Goal: Information Seeking & Learning: Find specific fact

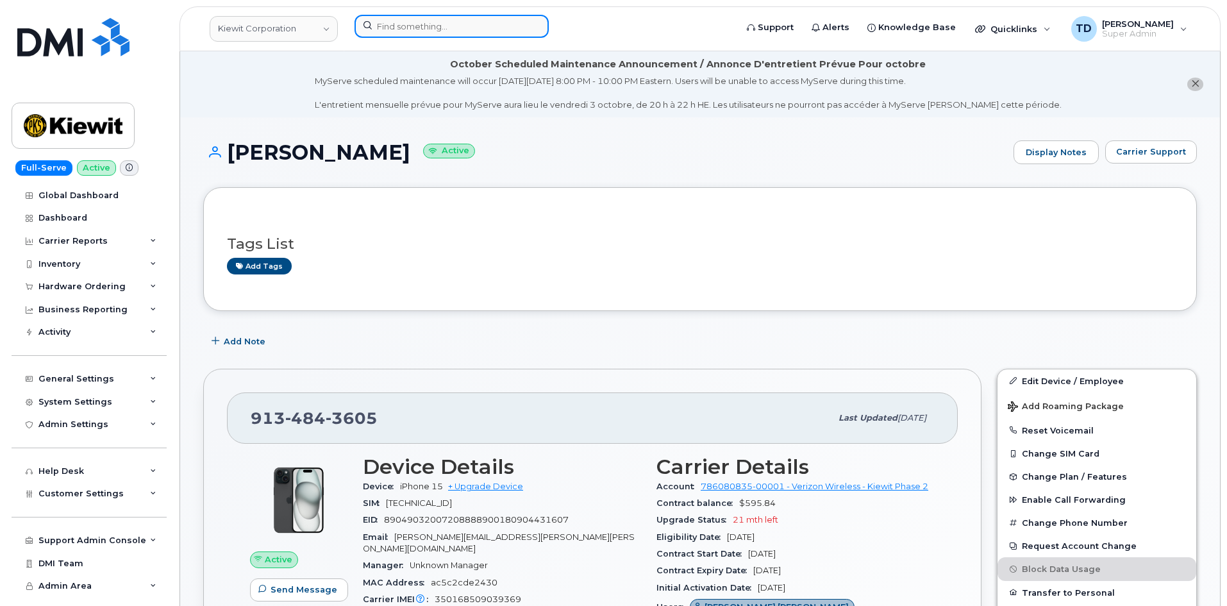
click at [443, 18] on input at bounding box center [452, 26] width 194 height 23
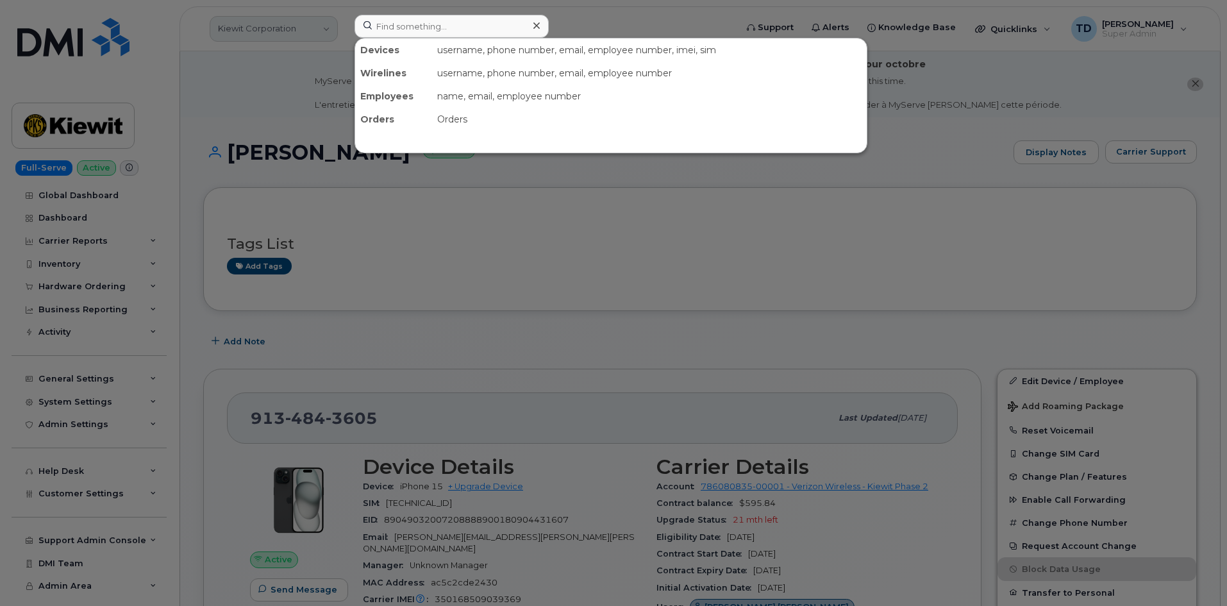
click at [296, 31] on div at bounding box center [613, 303] width 1227 height 606
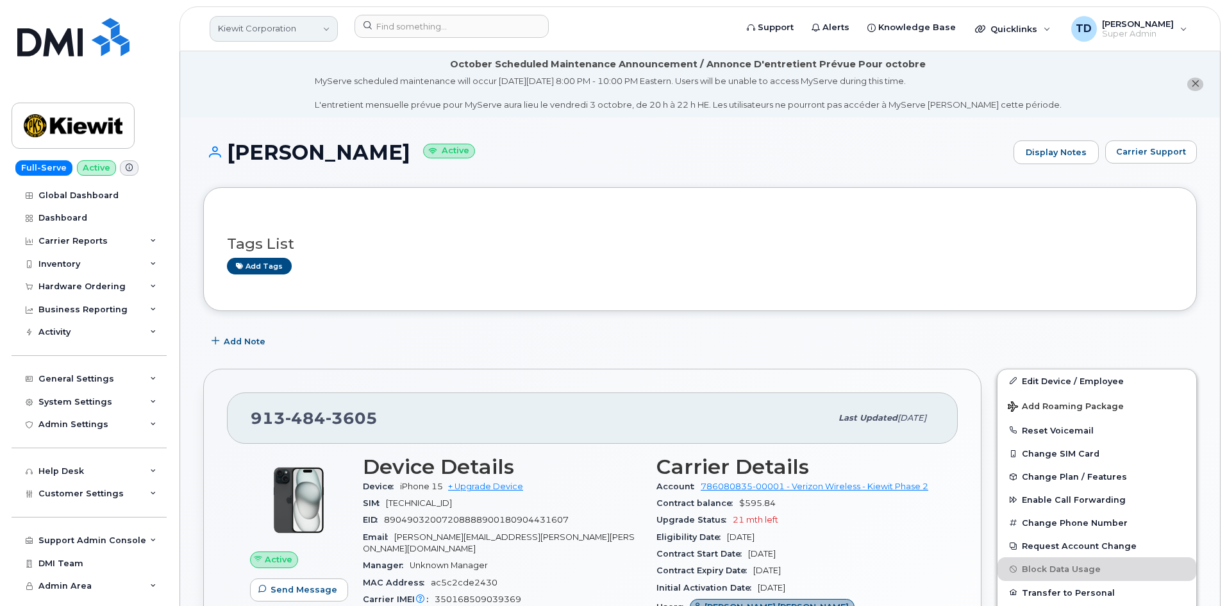
click at [294, 30] on link "Kiewit Corporation" at bounding box center [274, 29] width 128 height 26
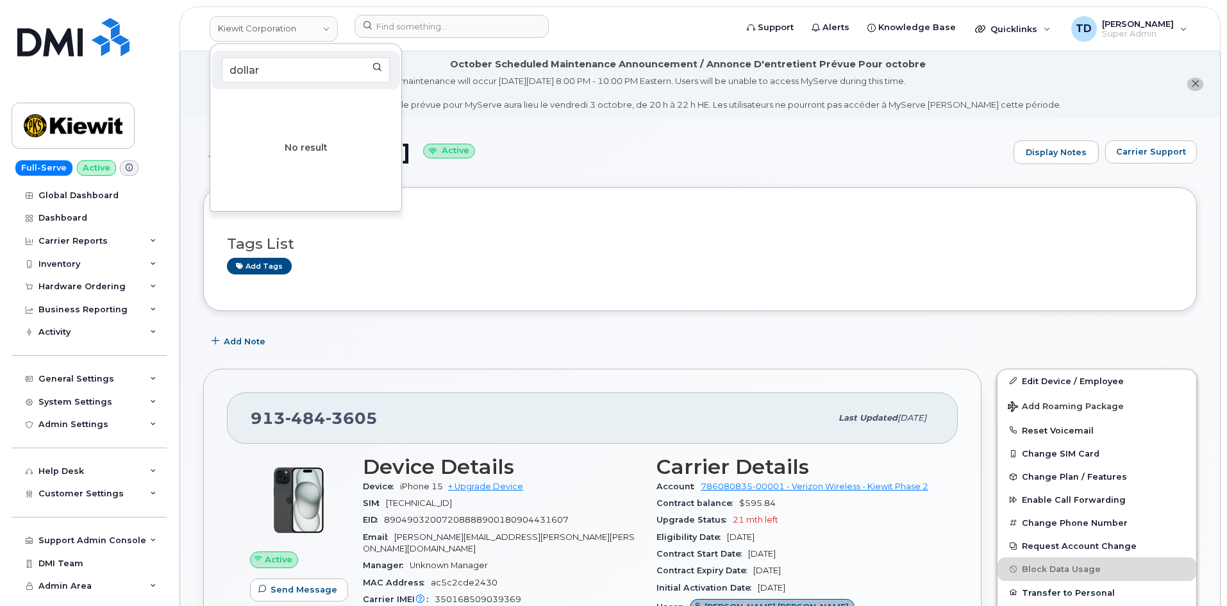
type input "dollar"
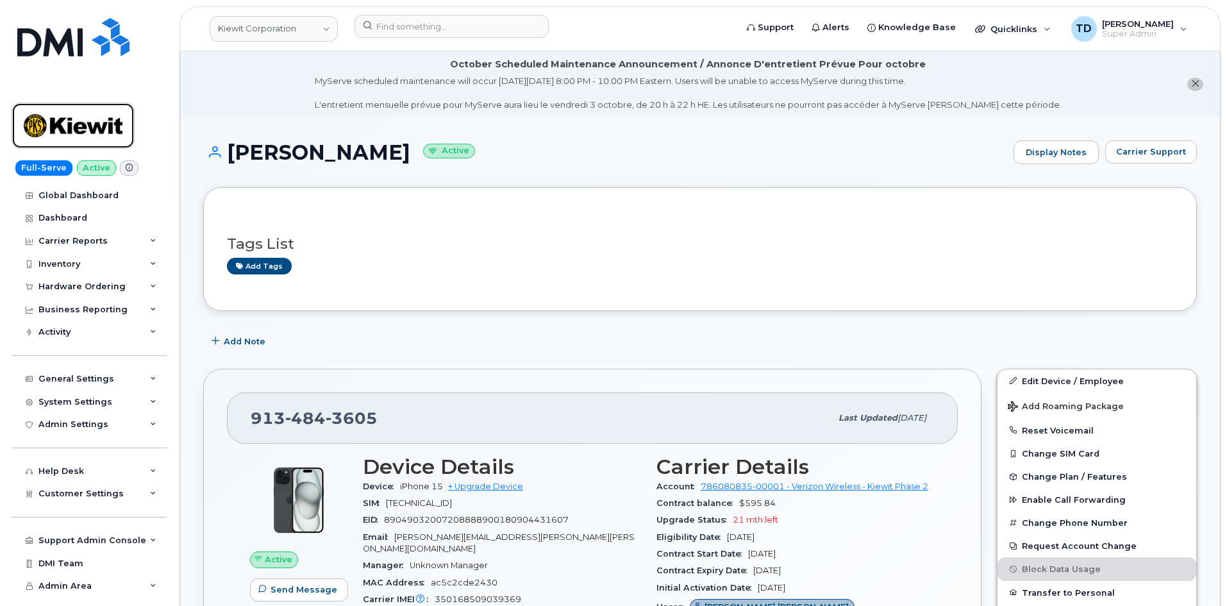
click at [101, 111] on img at bounding box center [73, 125] width 99 height 37
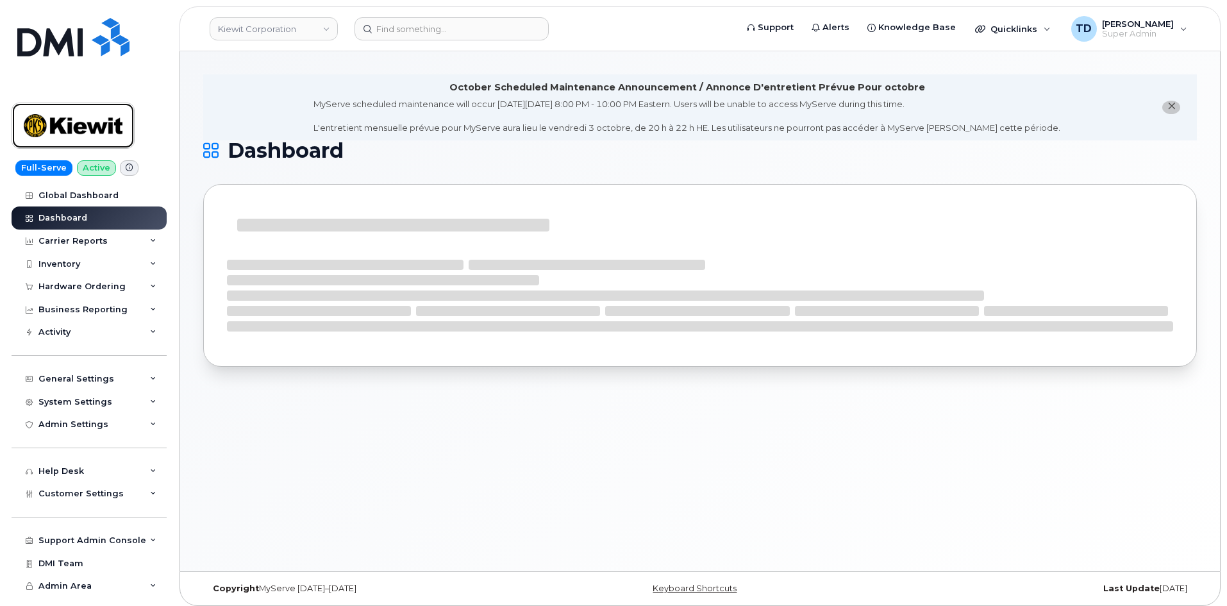
click at [60, 107] on img at bounding box center [73, 125] width 99 height 37
click at [311, 29] on link "Kiewit Corporation" at bounding box center [274, 28] width 128 height 23
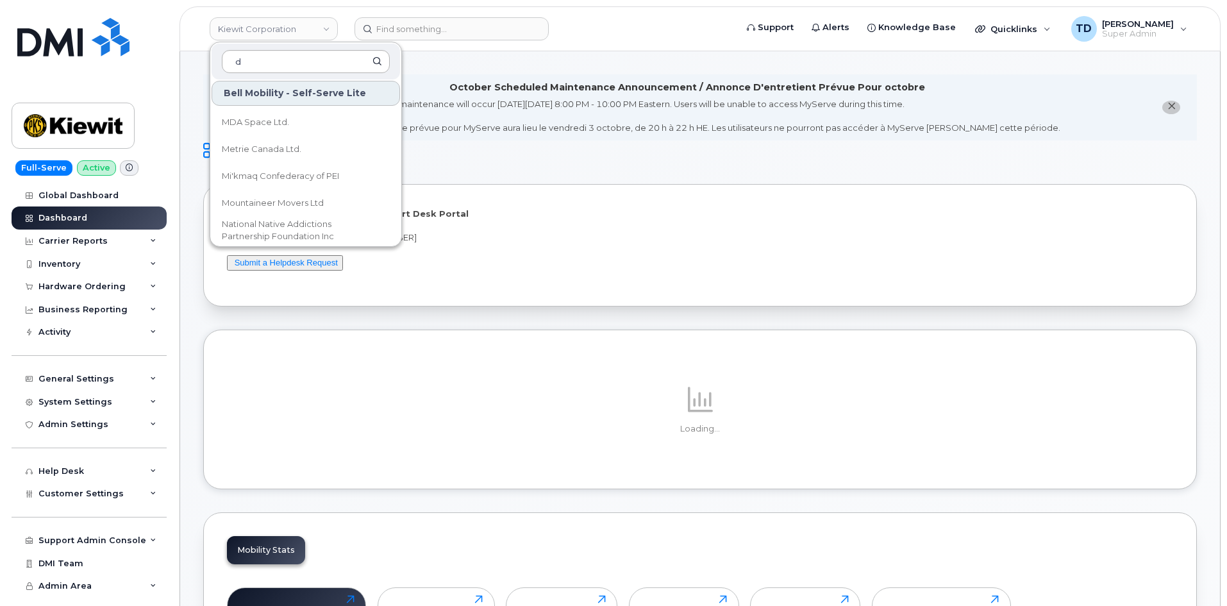
scroll to position [697, 0]
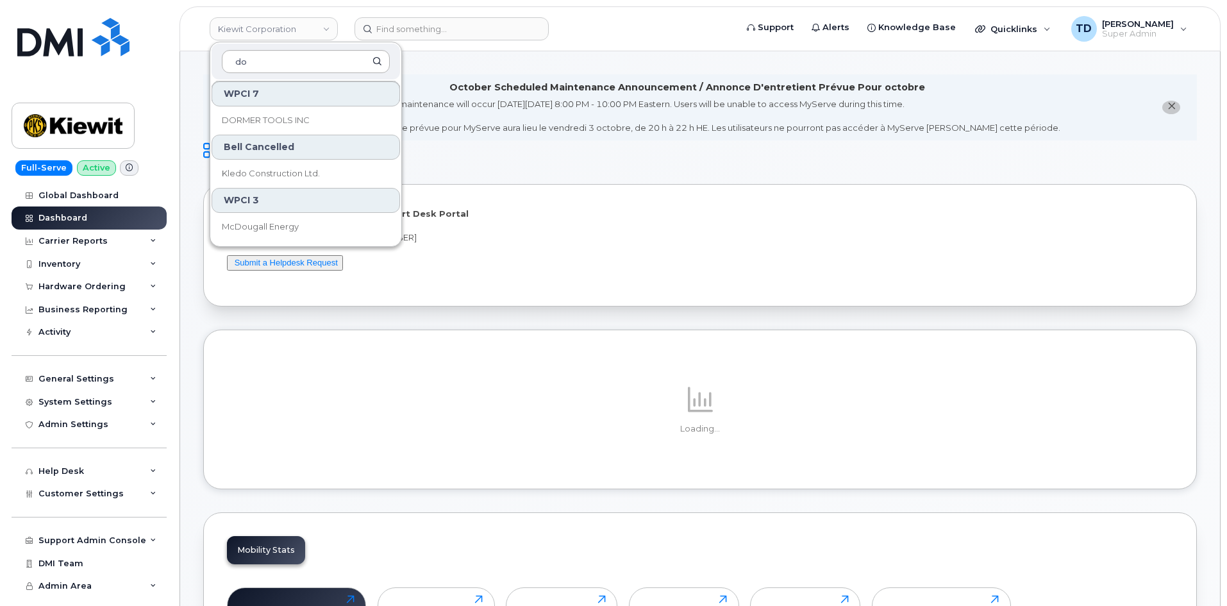
type input "dol"
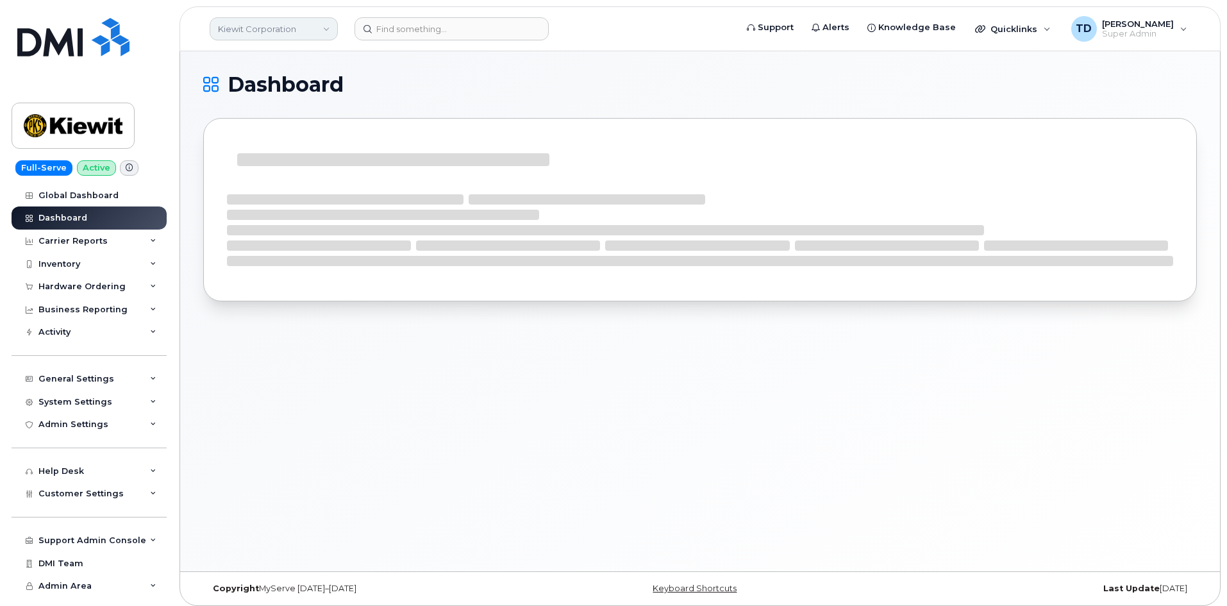
click at [297, 38] on link "Kiewit Corporation" at bounding box center [274, 28] width 128 height 23
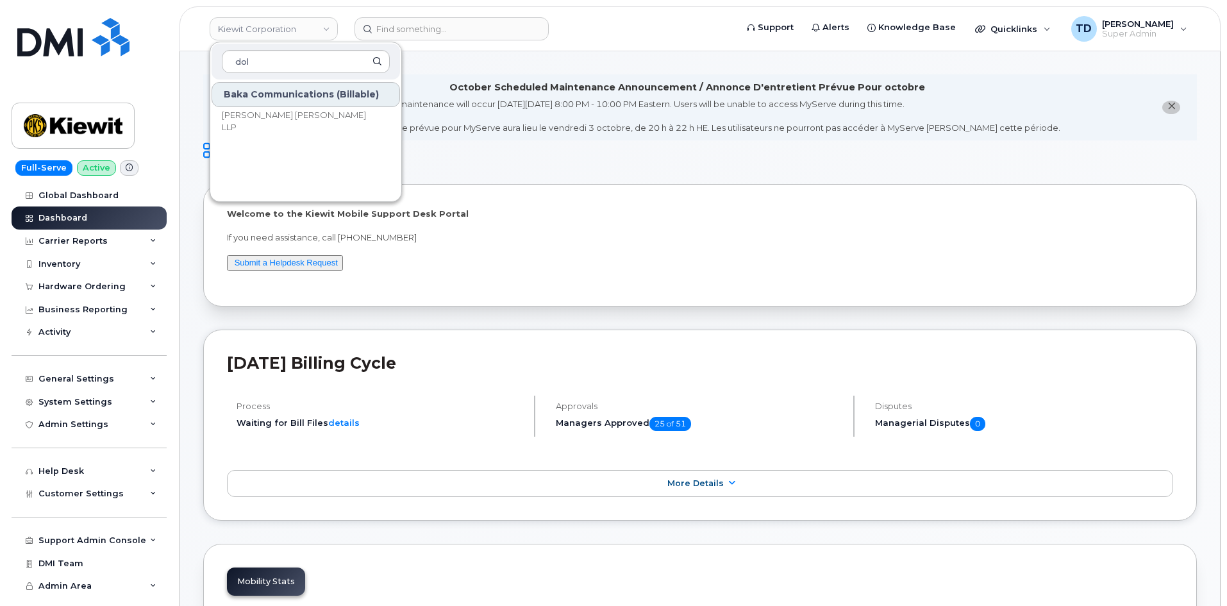
type input "dol"
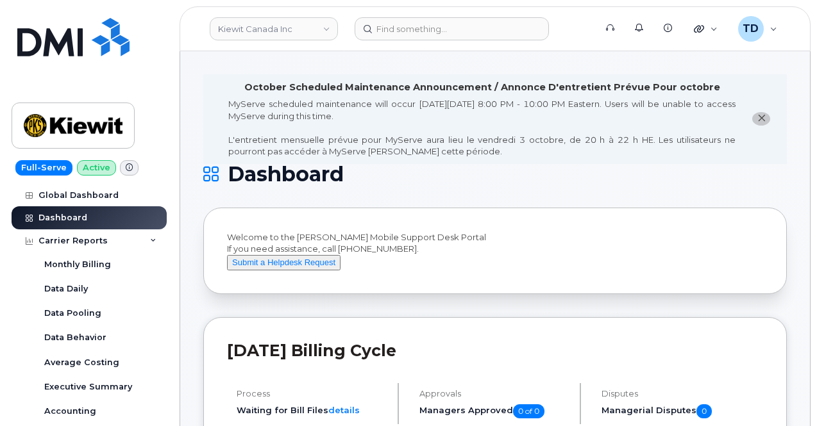
scroll to position [192, 0]
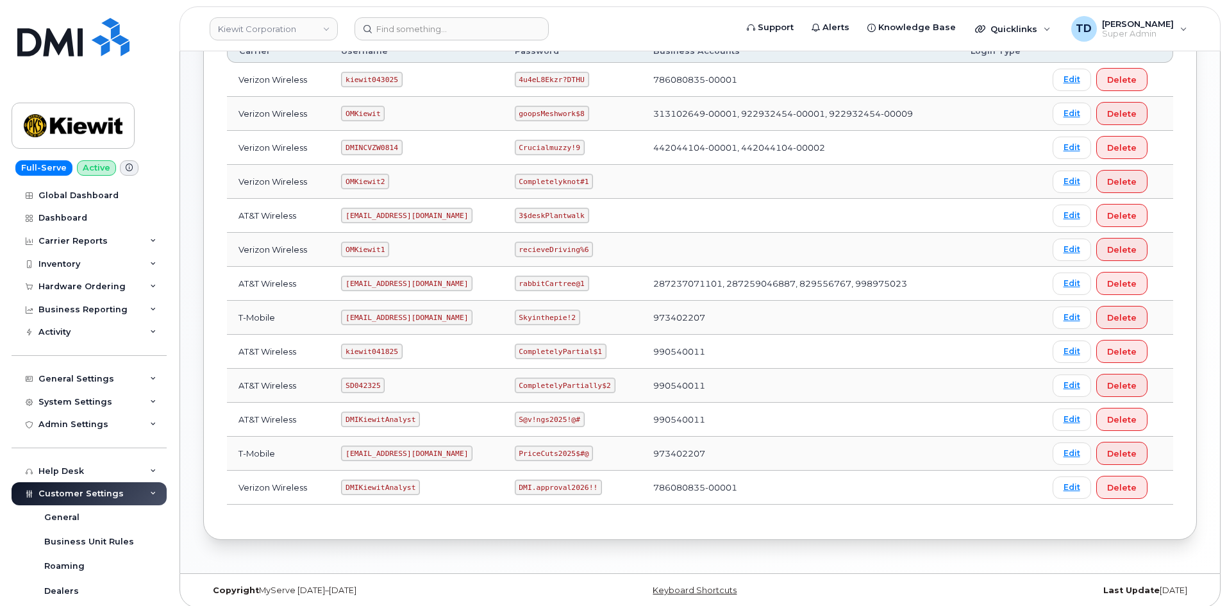
scroll to position [238, 0]
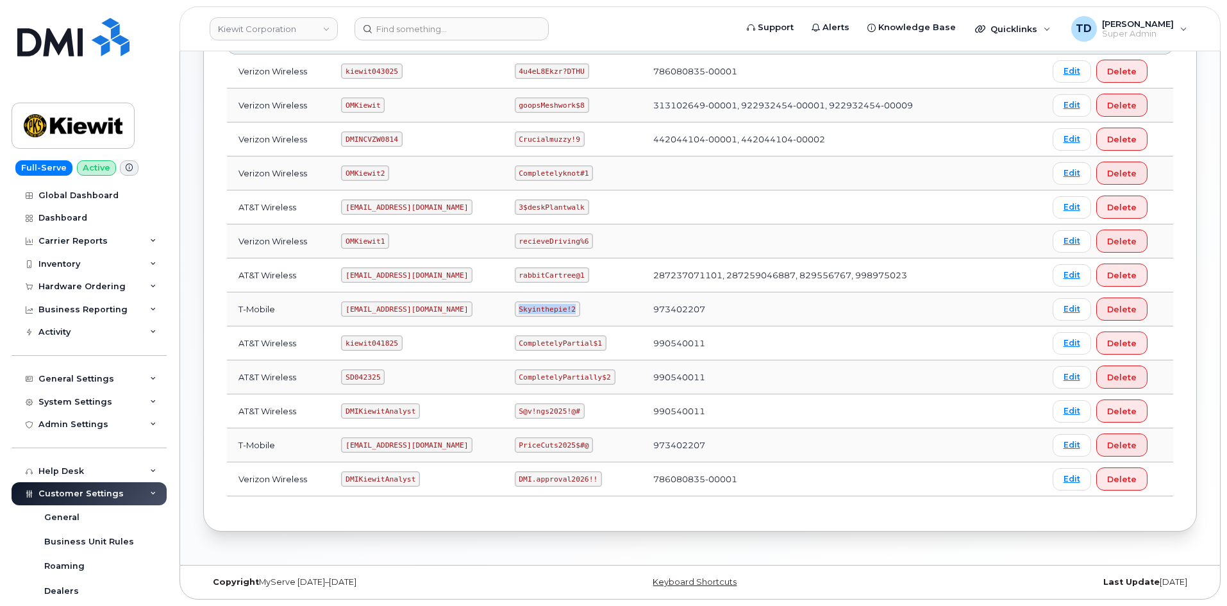
drag, startPoint x: 576, startPoint y: 306, endPoint x: 521, endPoint y: 310, distance: 55.2
click at [521, 310] on code "Skyinthepie!2" at bounding box center [547, 308] width 65 height 15
copy code "Skyinthepie!2"
drag, startPoint x: 342, startPoint y: 448, endPoint x: 476, endPoint y: 451, distance: 133.4
click at [476, 451] on td "[EMAIL_ADDRESS][DOMAIN_NAME]" at bounding box center [416, 445] width 173 height 34
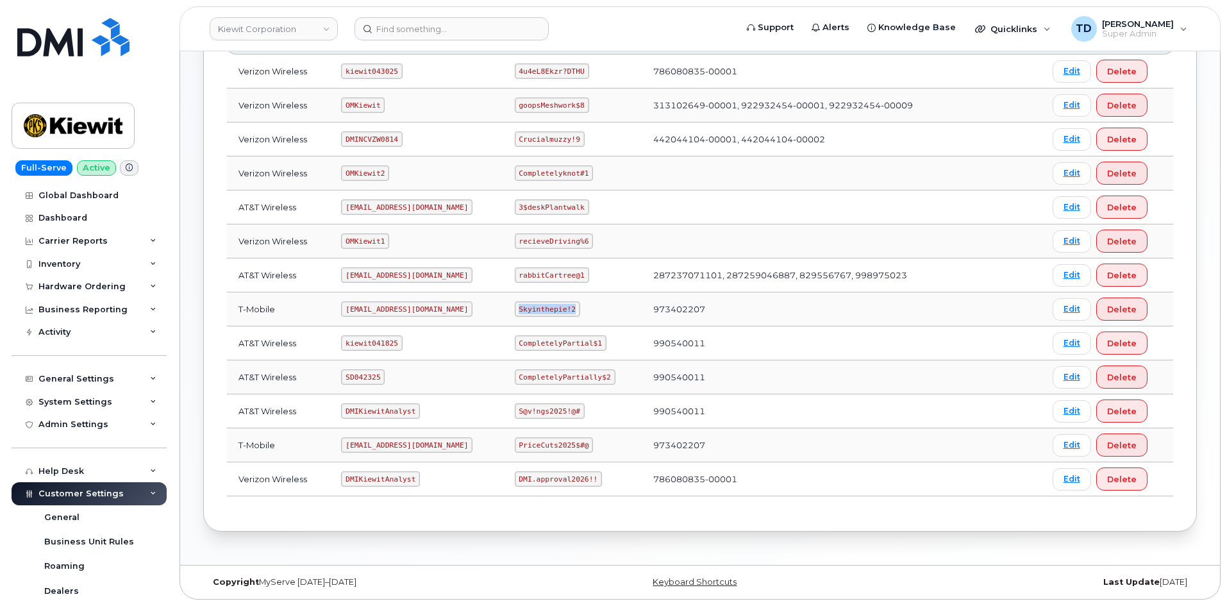
copy code "[EMAIL_ADDRESS][DOMAIN_NAME]"
drag, startPoint x: 517, startPoint y: 444, endPoint x: 588, endPoint y: 448, distance: 71.3
click at [591, 454] on td "PriceCuts2025$#@" at bounding box center [572, 445] width 138 height 34
copy code "PriceCuts2025$#@"
drag, startPoint x: 345, startPoint y: 448, endPoint x: 472, endPoint y: 446, distance: 127.6
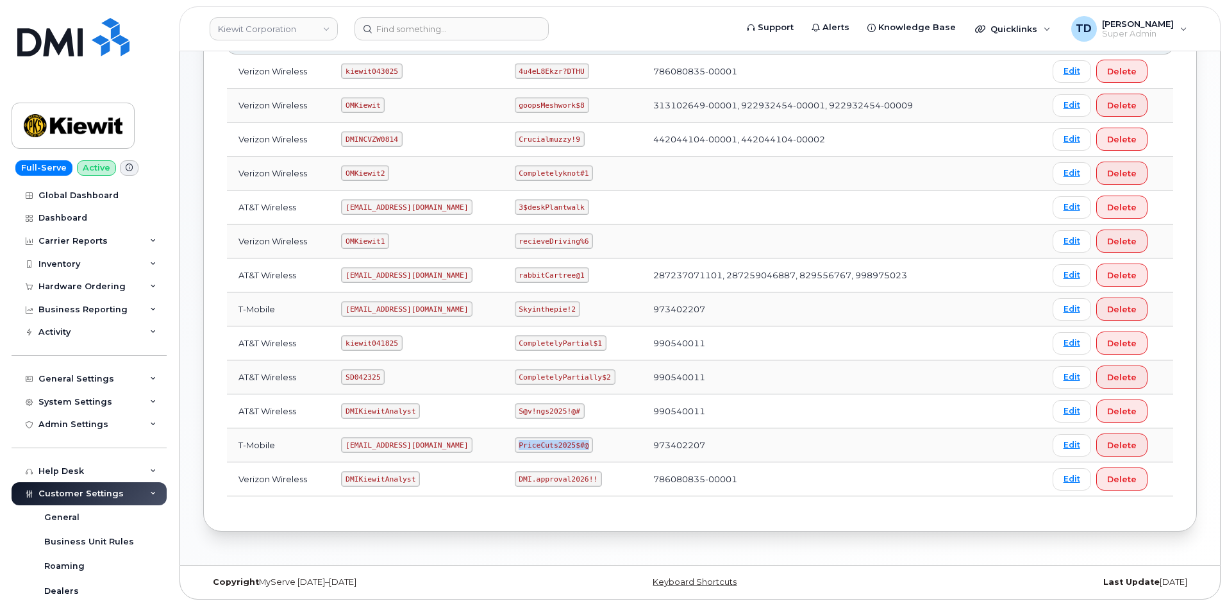
click at [472, 446] on td "[EMAIL_ADDRESS][DOMAIN_NAME]" at bounding box center [416, 445] width 173 height 34
copy code "[EMAIL_ADDRESS][DOMAIN_NAME]"
